Goal: Obtain resource: Download file/media

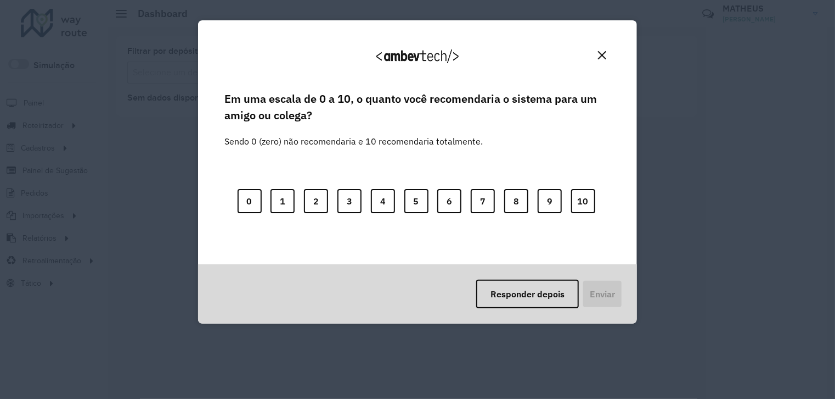
click at [604, 54] on img "Close" at bounding box center [602, 55] width 8 height 8
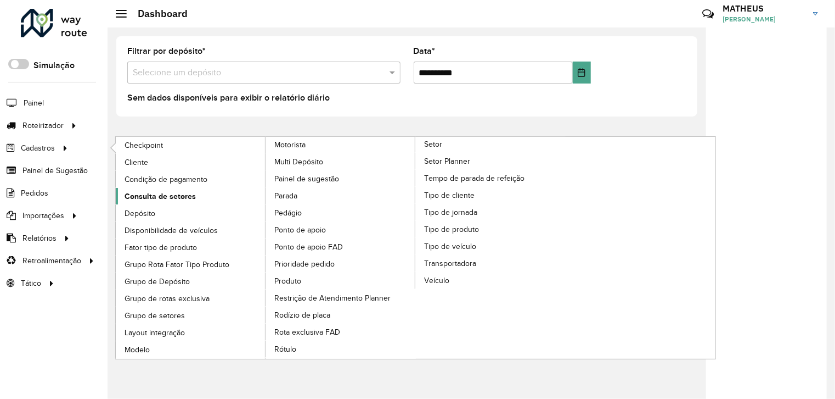
click at [172, 198] on span "Consulta de setores" at bounding box center [160, 196] width 71 height 12
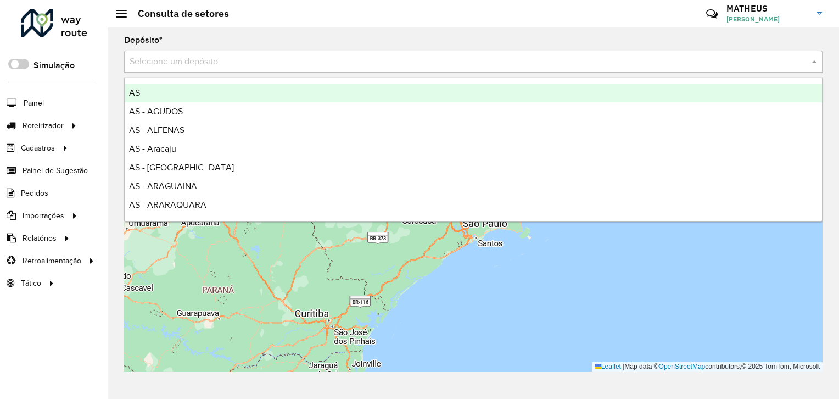
click at [288, 68] on input "text" at bounding box center [462, 61] width 665 height 13
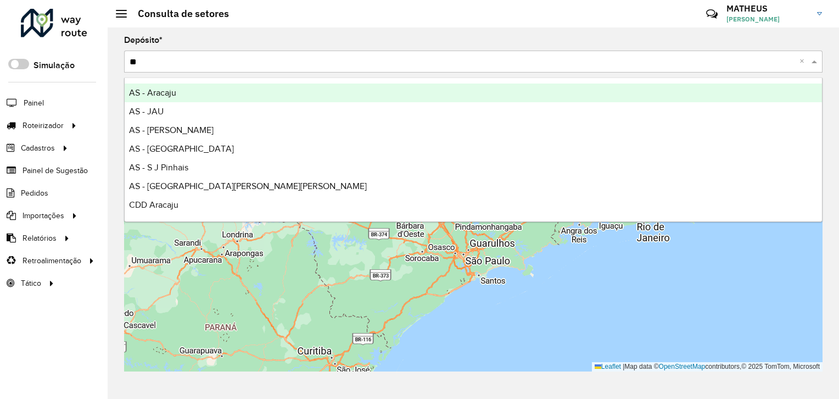
type input "***"
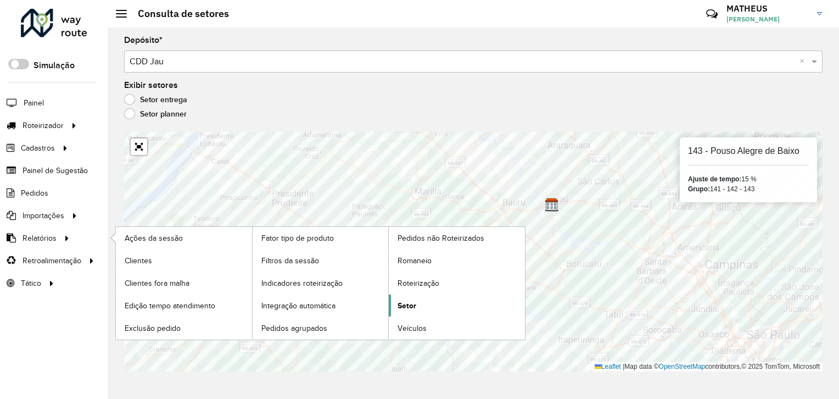
click at [429, 300] on link "Setor" at bounding box center [457, 305] width 136 height 22
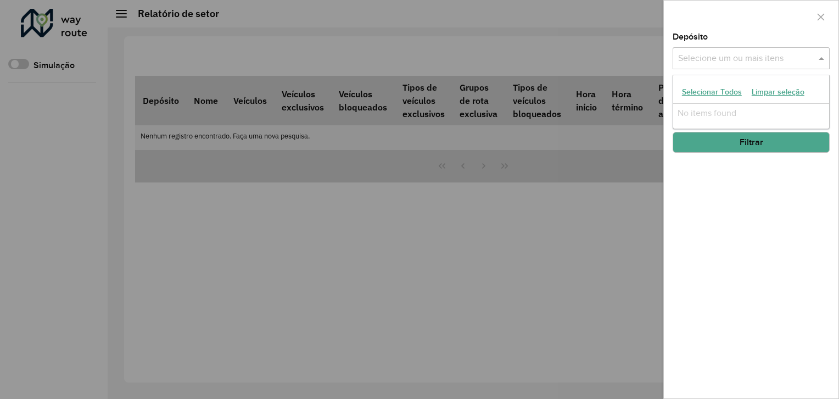
click at [718, 57] on input "text" at bounding box center [745, 58] width 141 height 13
click at [384, 229] on div at bounding box center [419, 199] width 839 height 399
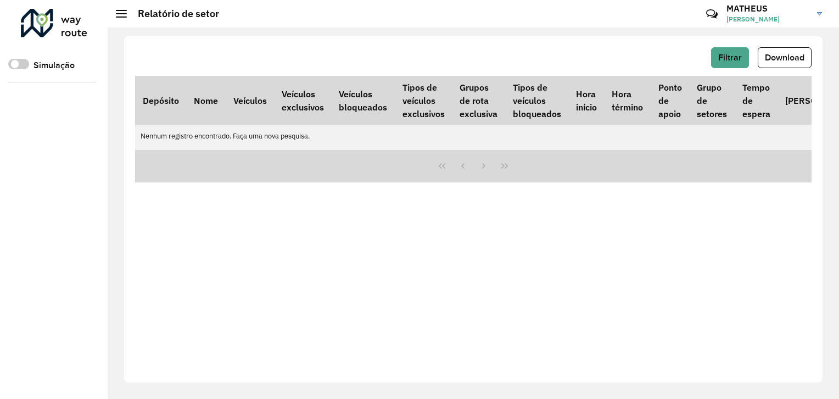
click at [498, 39] on div "Filtrar Download Depósito Nome Veículos Veículos exclusivos Veículos bloqueados…" at bounding box center [473, 209] width 698 height 346
click at [731, 59] on span "Filtrar" at bounding box center [730, 57] width 24 height 9
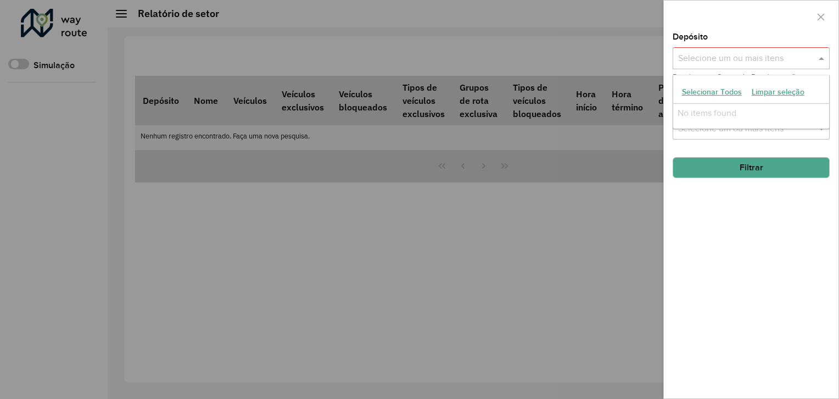
click at [730, 64] on input "text" at bounding box center [745, 58] width 141 height 13
type input "***"
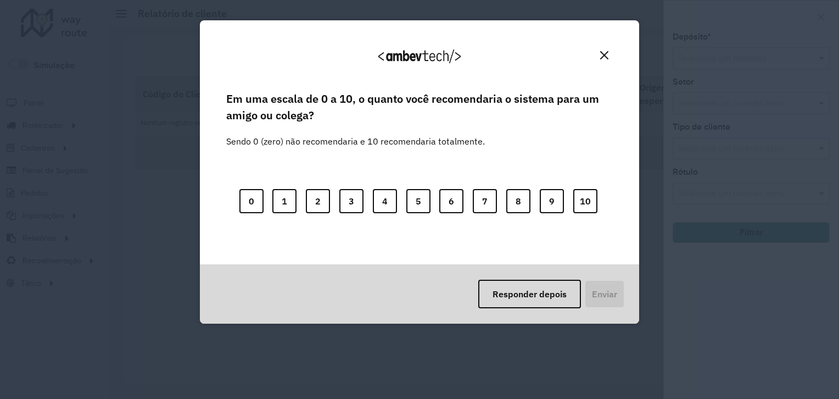
click at [604, 48] on button "Close" at bounding box center [604, 55] width 17 height 17
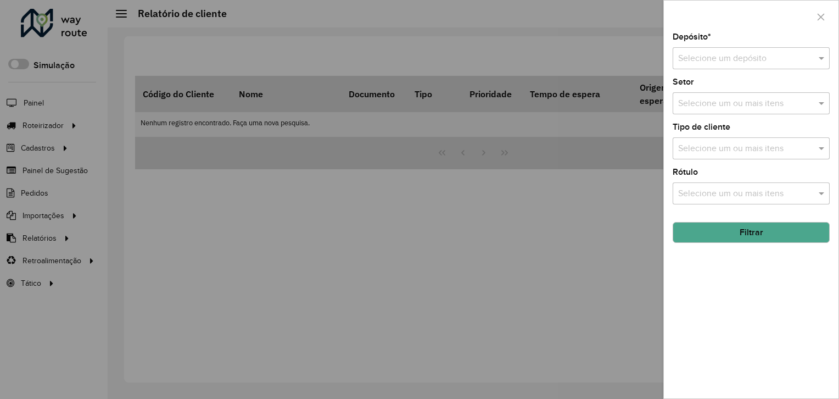
click at [716, 51] on div "Selecione um depósito" at bounding box center [750, 58] width 157 height 22
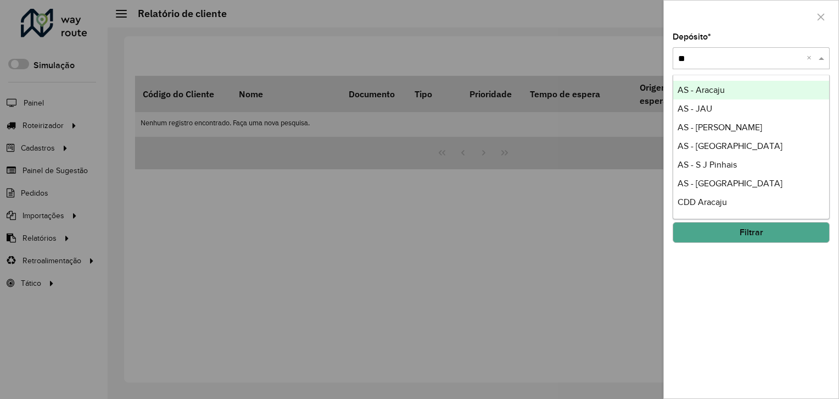
type input "***"
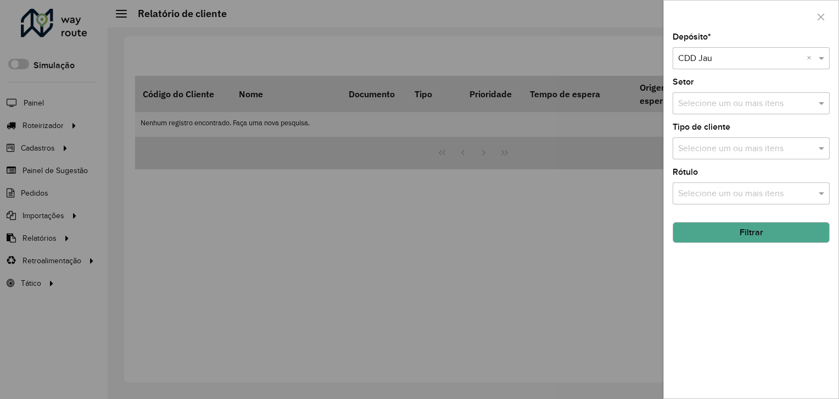
click at [745, 228] on button "Filtrar" at bounding box center [750, 232] width 157 height 21
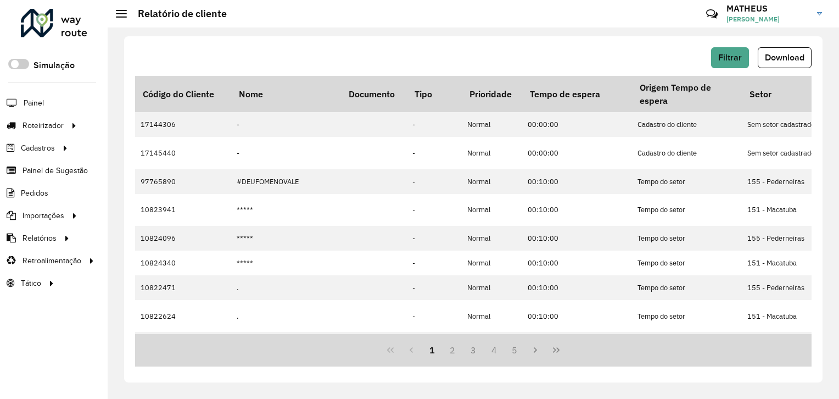
click at [810, 46] on div "Filtrar Download Código do Cliente Nome Documento Tipo Prioridade Tempo de espe…" at bounding box center [473, 209] width 698 height 346
click at [795, 54] on span "Download" at bounding box center [785, 57] width 40 height 9
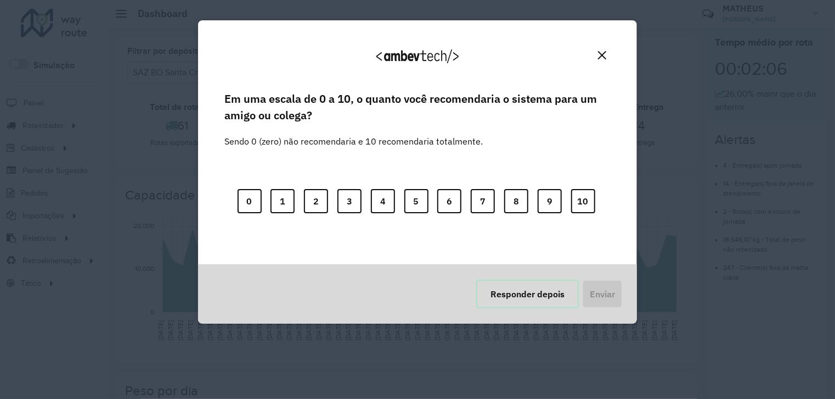
click at [536, 294] on button "Responder depois" at bounding box center [527, 293] width 103 height 29
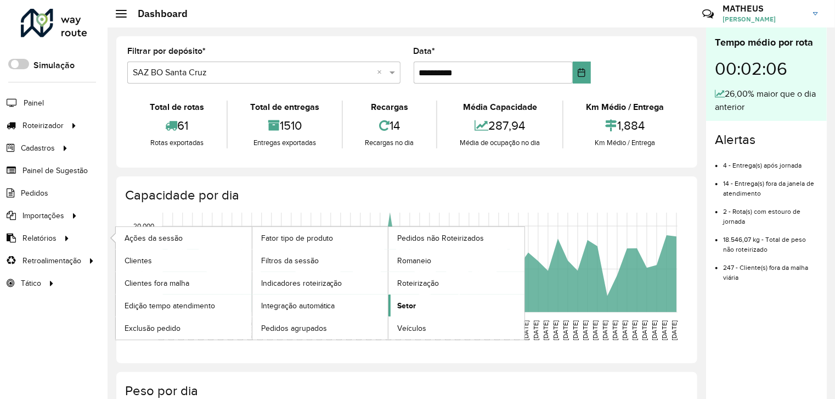
click at [414, 310] on link "Setor" at bounding box center [457, 305] width 136 height 22
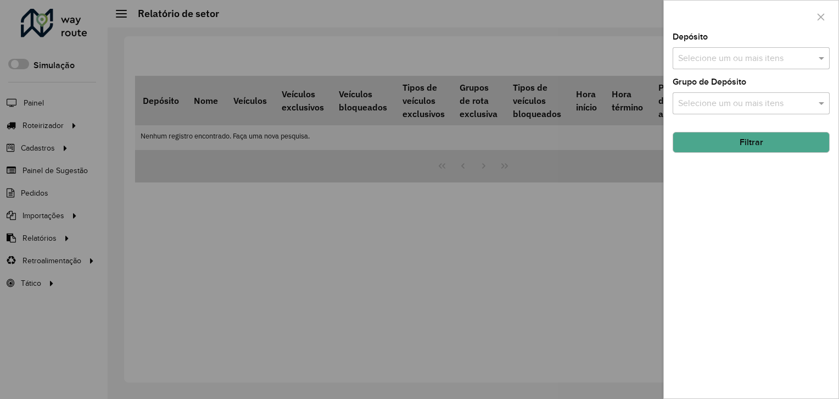
click at [713, 55] on input "text" at bounding box center [745, 58] width 141 height 13
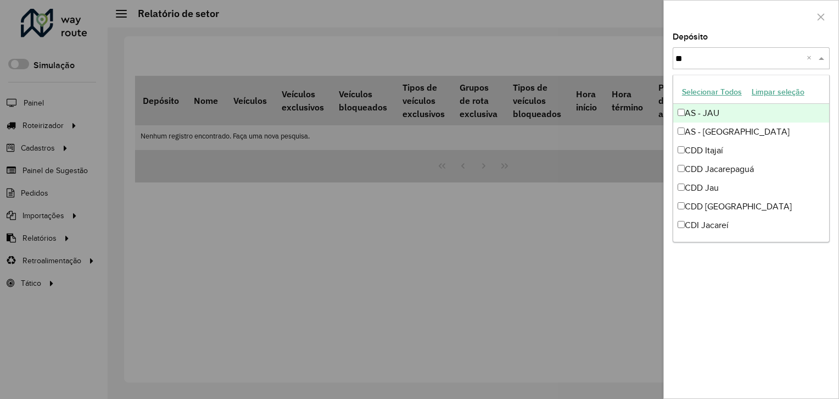
type input "***"
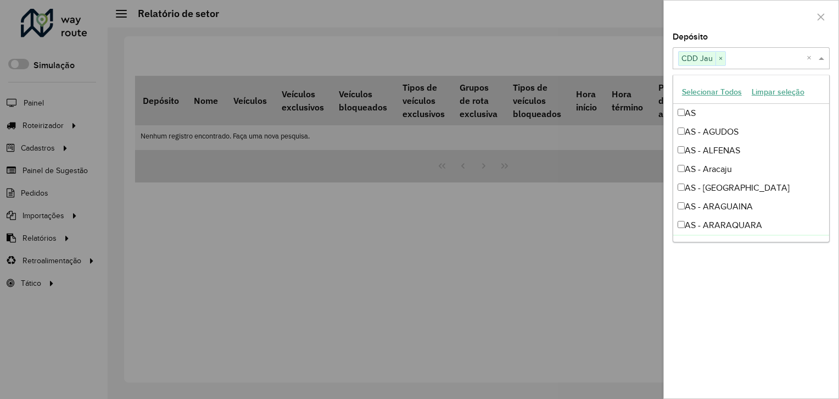
click at [711, 272] on div "Depósito Selecione um ou mais itens CDD Jau × × Grupo de Depósito Selecione um …" at bounding box center [751, 215] width 175 height 365
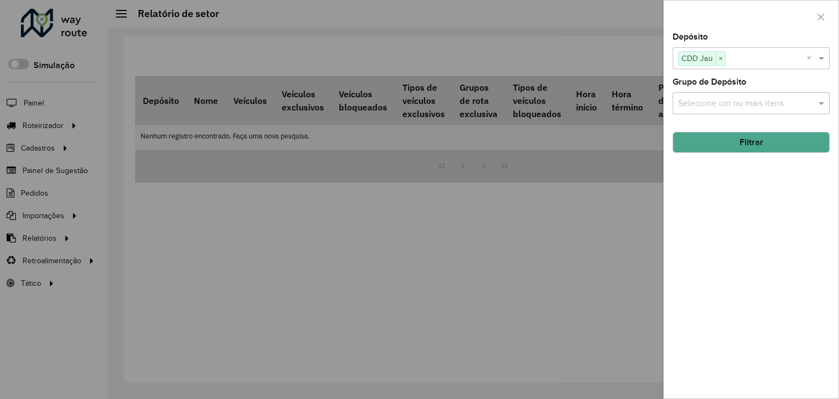
click at [760, 143] on button "Filtrar" at bounding box center [750, 142] width 157 height 21
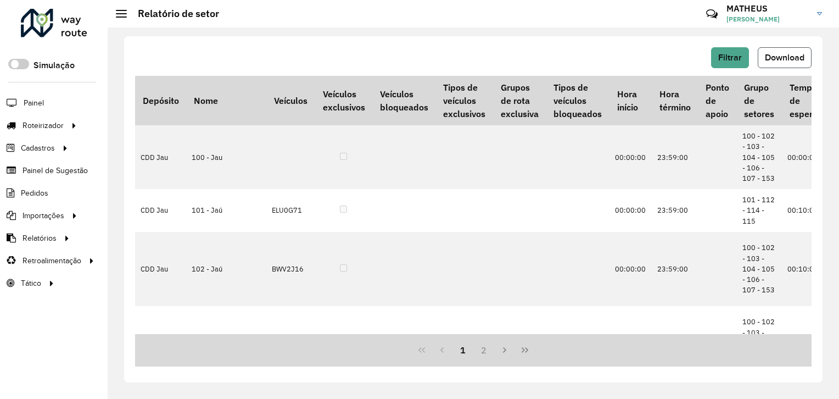
click at [798, 61] on span "Download" at bounding box center [785, 57] width 40 height 9
